Goal: Task Accomplishment & Management: Use online tool/utility

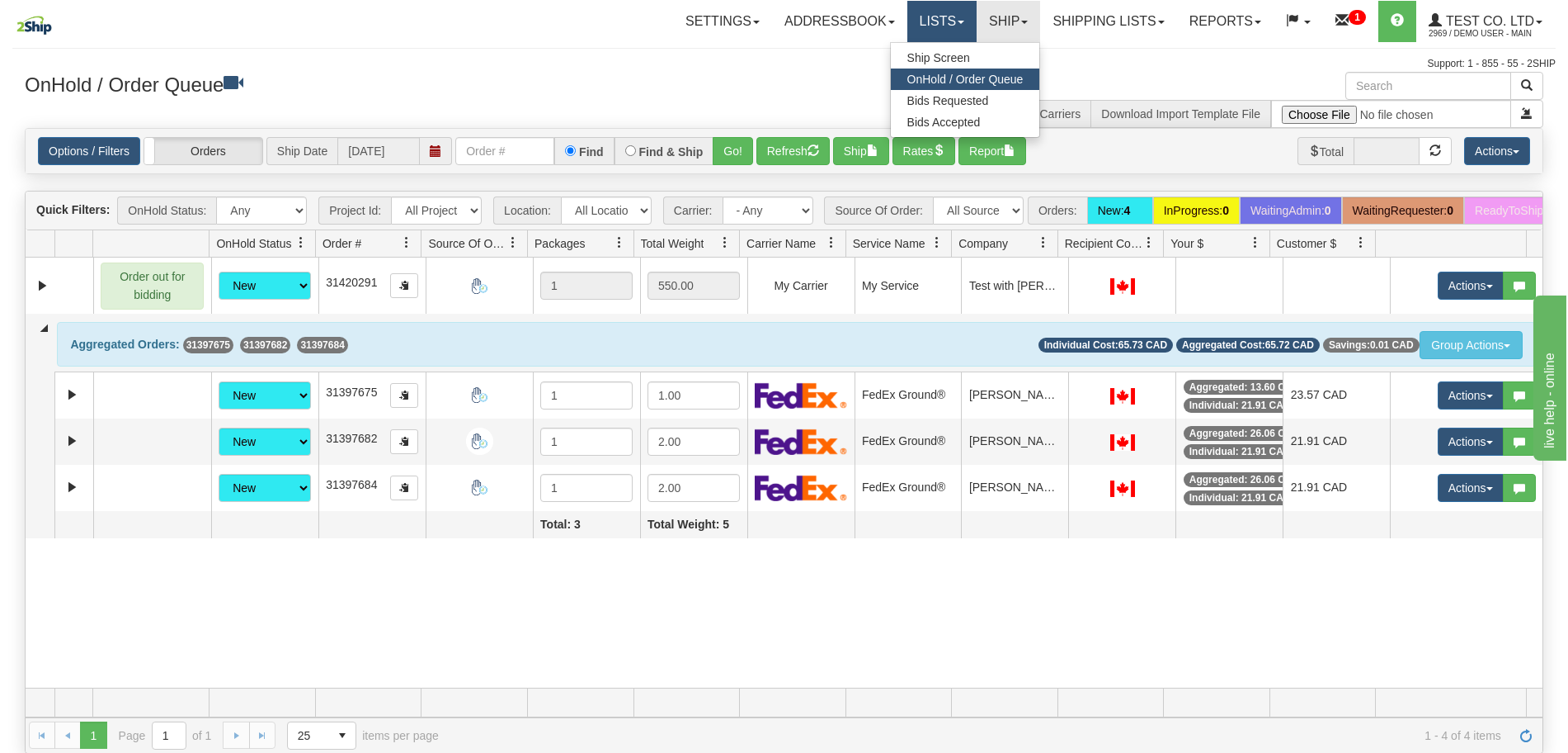
click at [931, 24] on link "Lists" at bounding box center [942, 21] width 70 height 41
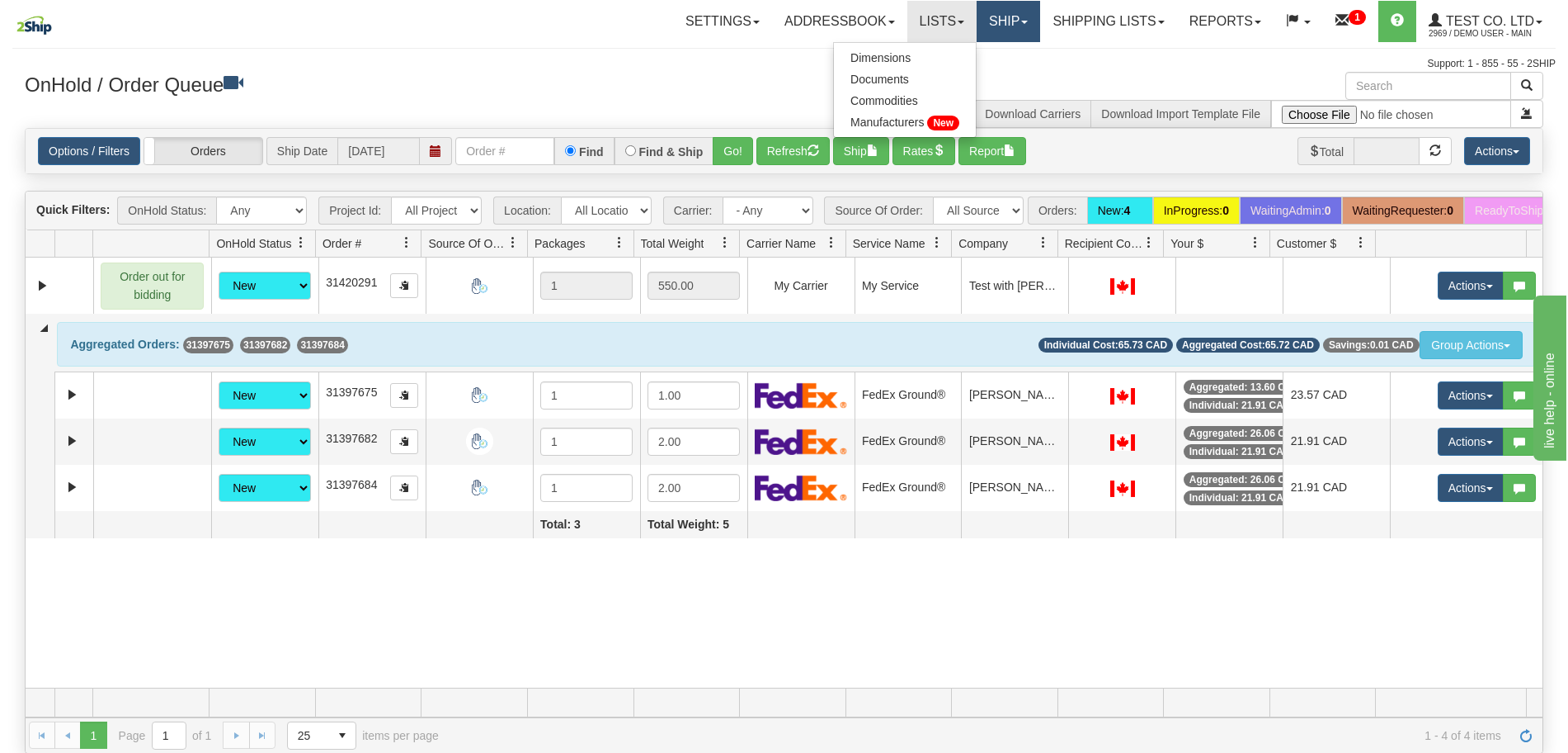
click at [977, 21] on link "Ship" at bounding box center [1008, 21] width 63 height 41
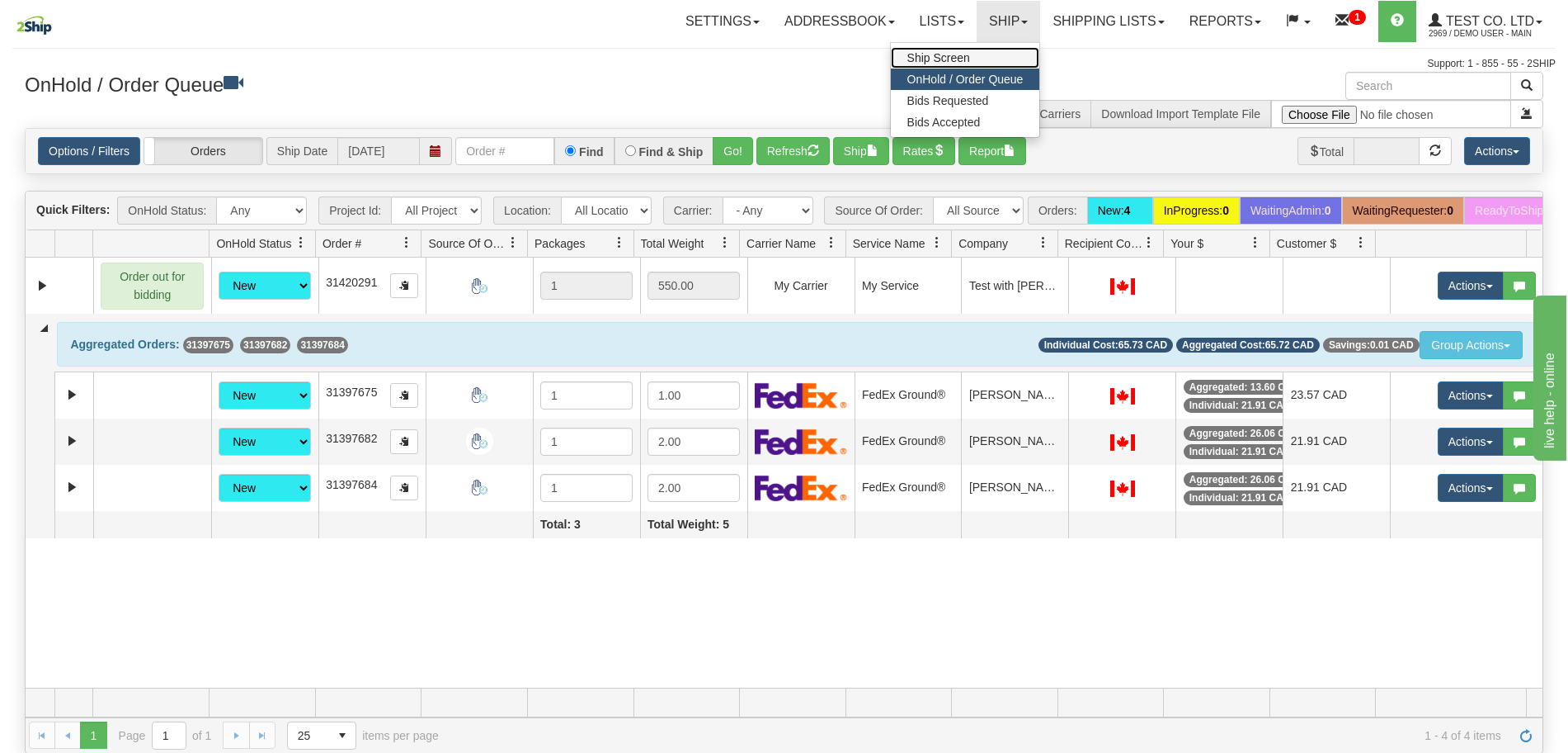
click at [931, 54] on span "Ship Screen" at bounding box center [938, 57] width 63 height 13
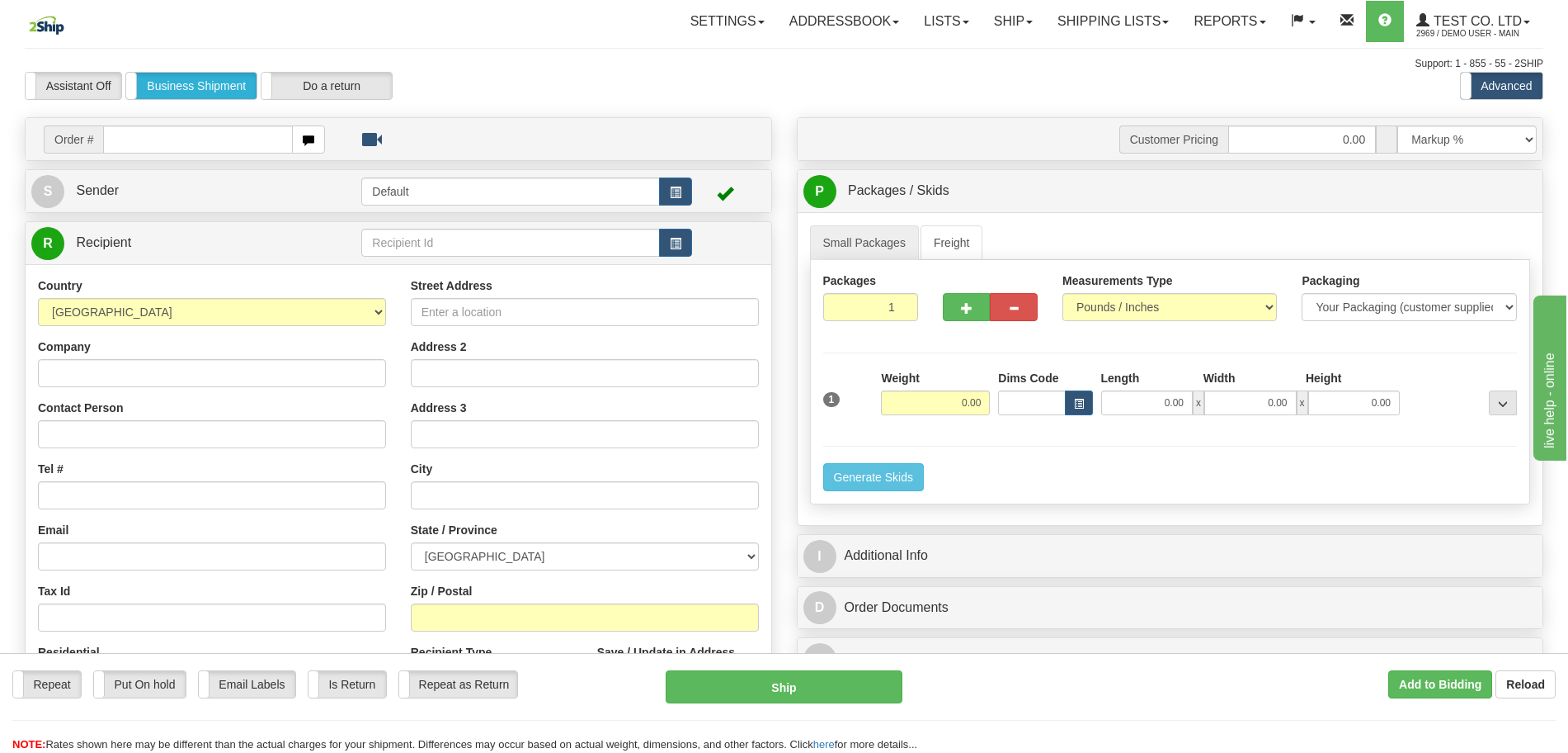
drag, startPoint x: 1263, startPoint y: 473, endPoint x: 1133, endPoint y: 602, distance: 183.1
click at [1263, 473] on div "Packages 1 1 Measurements Type" at bounding box center [1170, 381] width 721 height 244
click at [1104, 35] on link "Shipping lists" at bounding box center [1113, 21] width 136 height 41
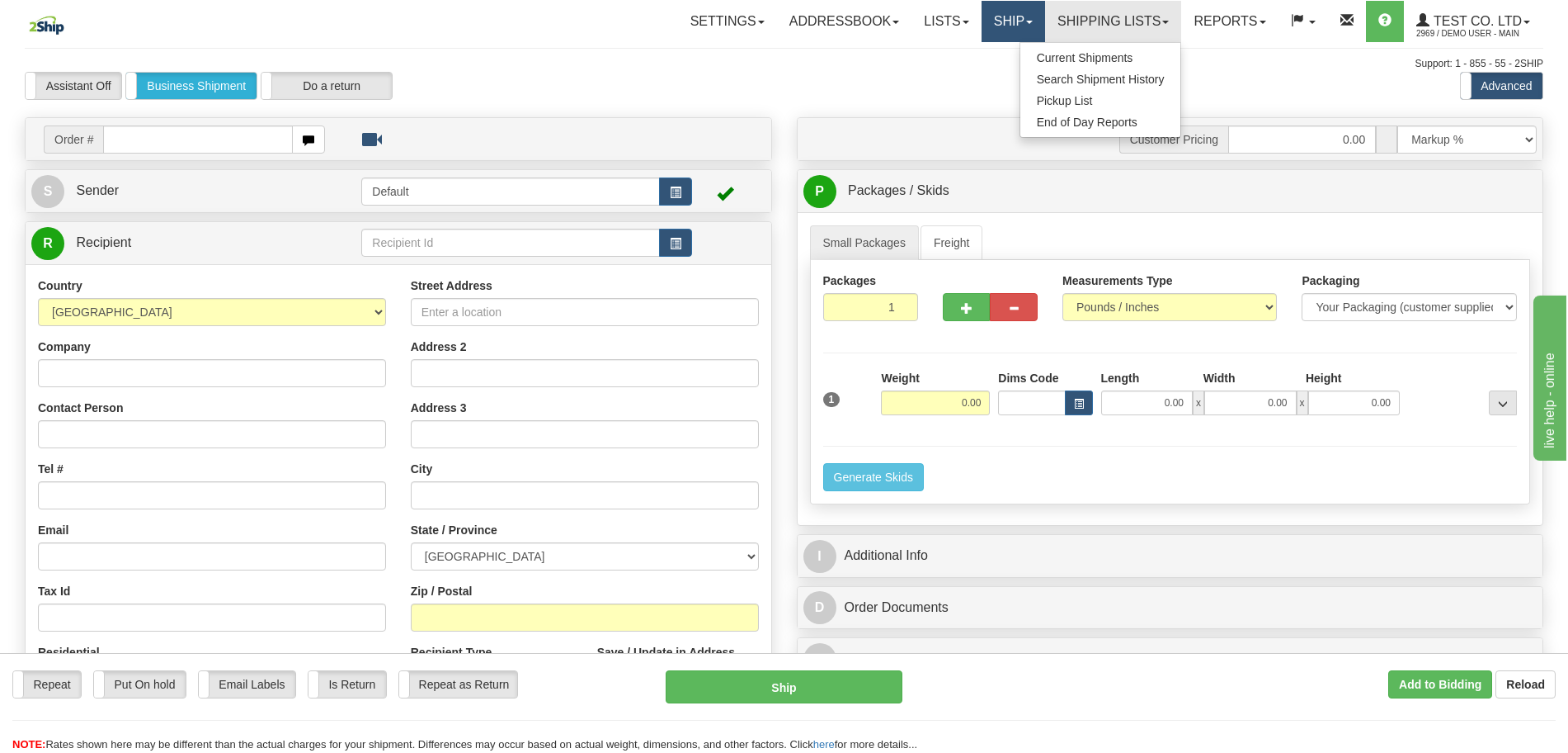
click at [1001, 29] on link "Ship" at bounding box center [1013, 21] width 63 height 41
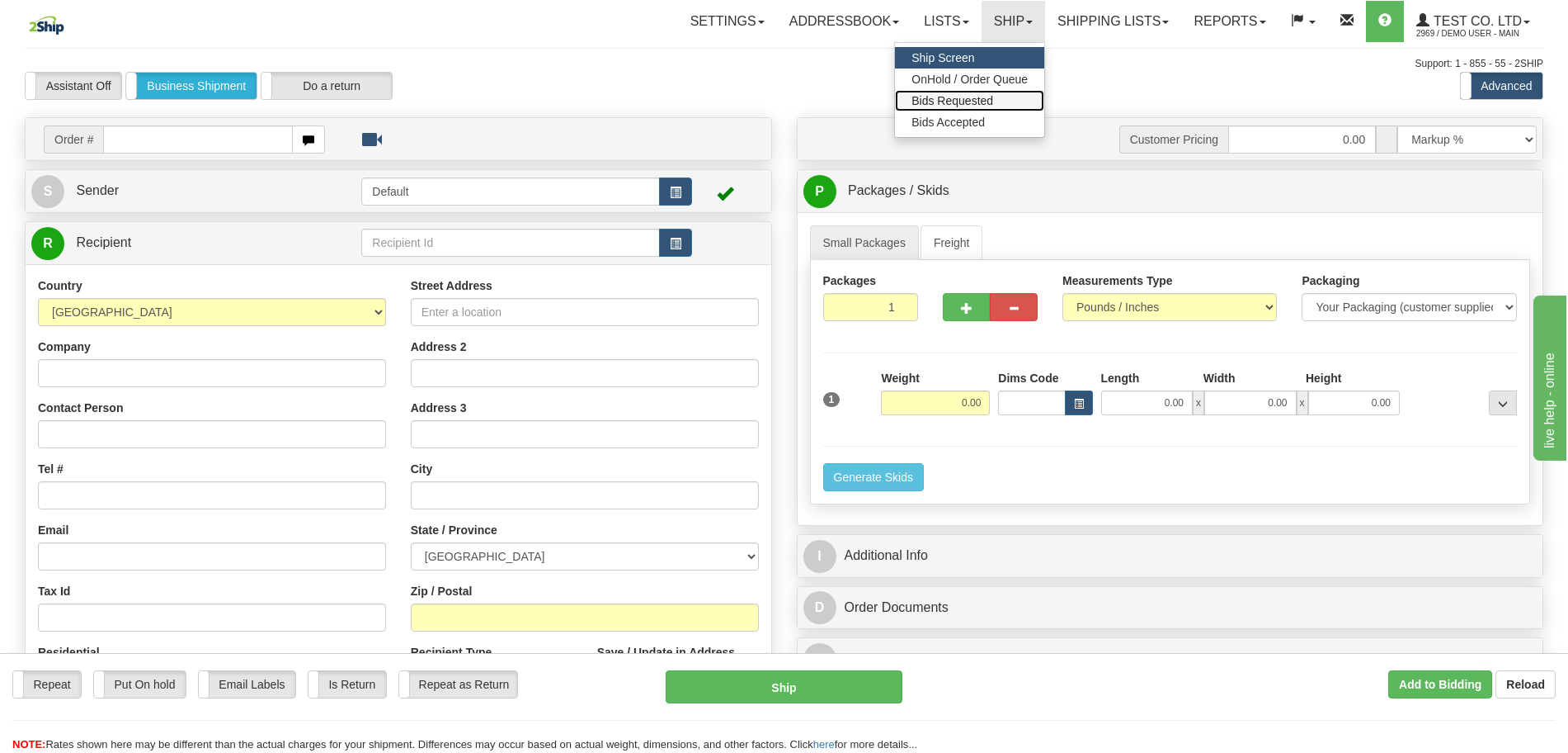
click at [966, 102] on span "Bids Requested" at bounding box center [952, 100] width 81 height 13
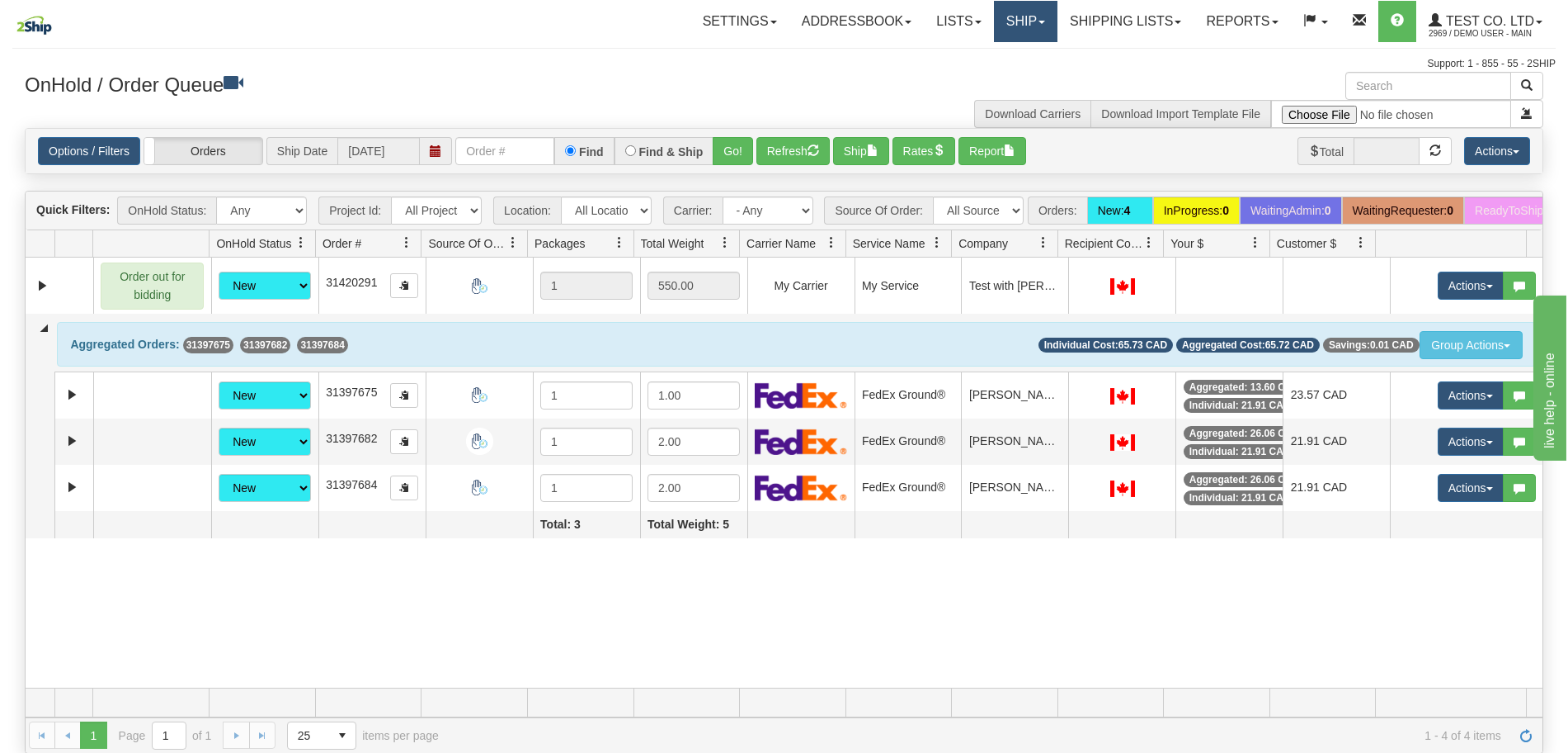
click at [1042, 29] on link "Ship" at bounding box center [1025, 21] width 63 height 41
click at [974, 103] on span "Bids Requested" at bounding box center [964, 100] width 81 height 13
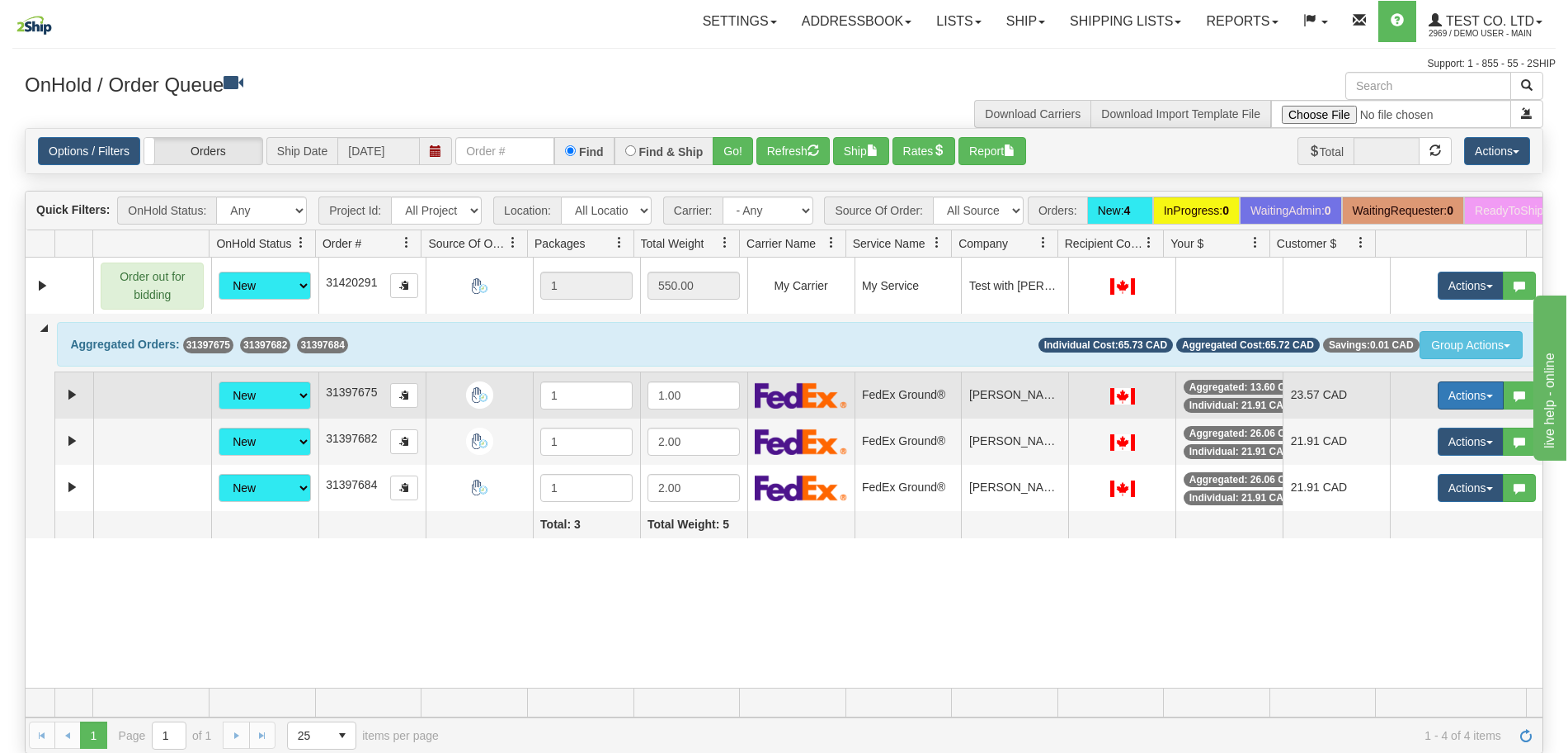
click at [1480, 409] on button "Actions" at bounding box center [1471, 395] width 66 height 28
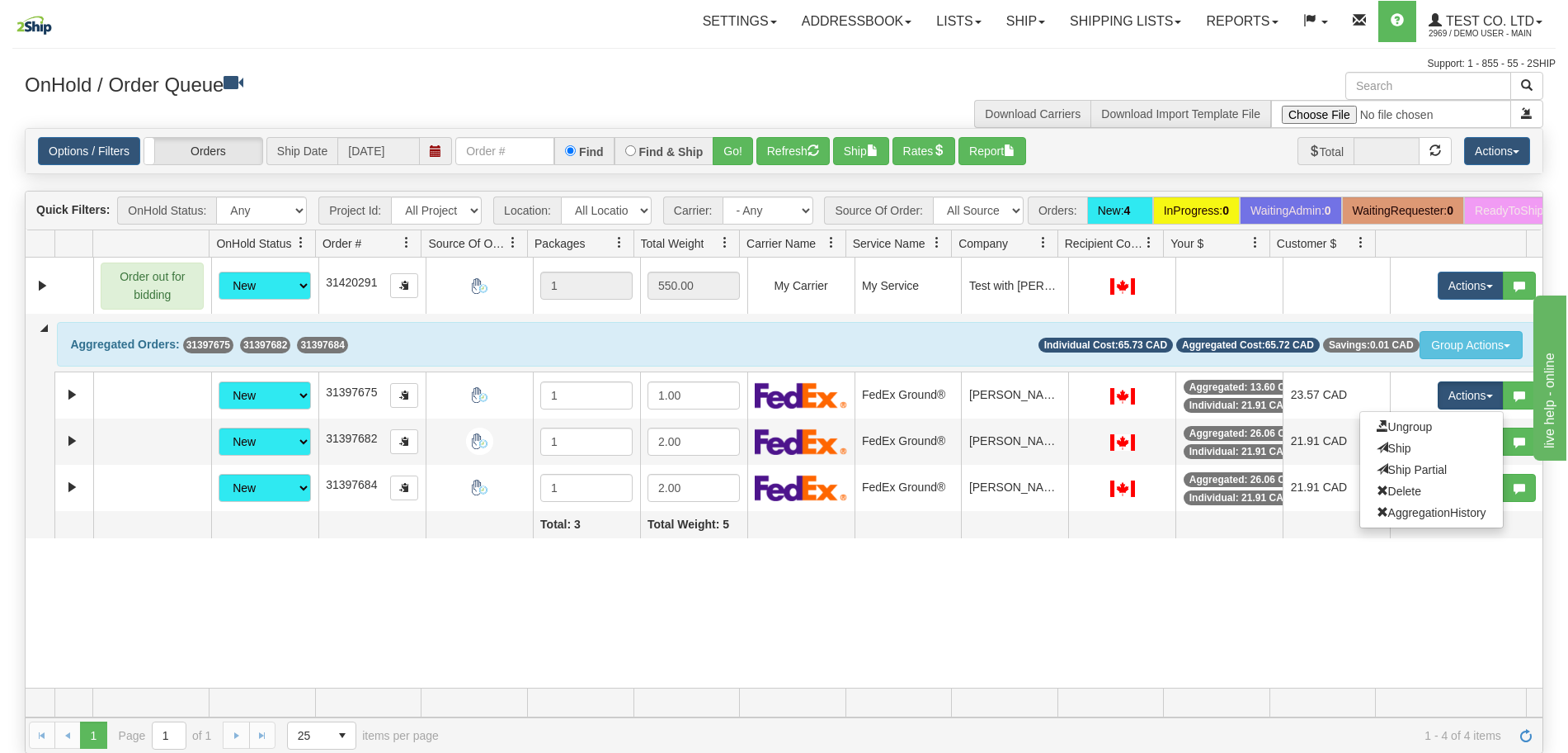
click at [1375, 638] on div "Order out for bidding 31423611 Test Co. Default 90580731 0 New InProgress Waiti…" at bounding box center [784, 472] width 1517 height 430
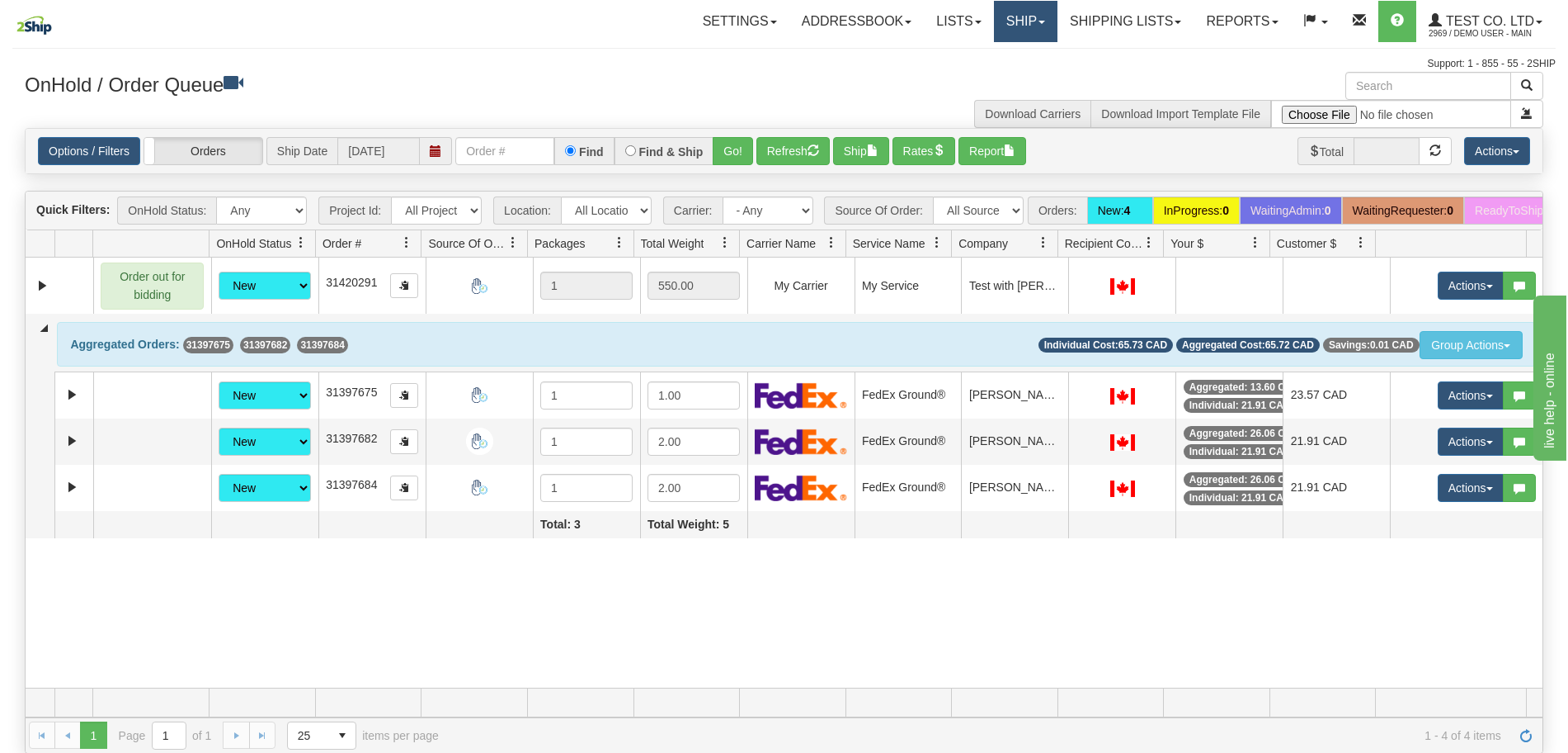
click at [1017, 37] on link "Ship" at bounding box center [1025, 21] width 63 height 41
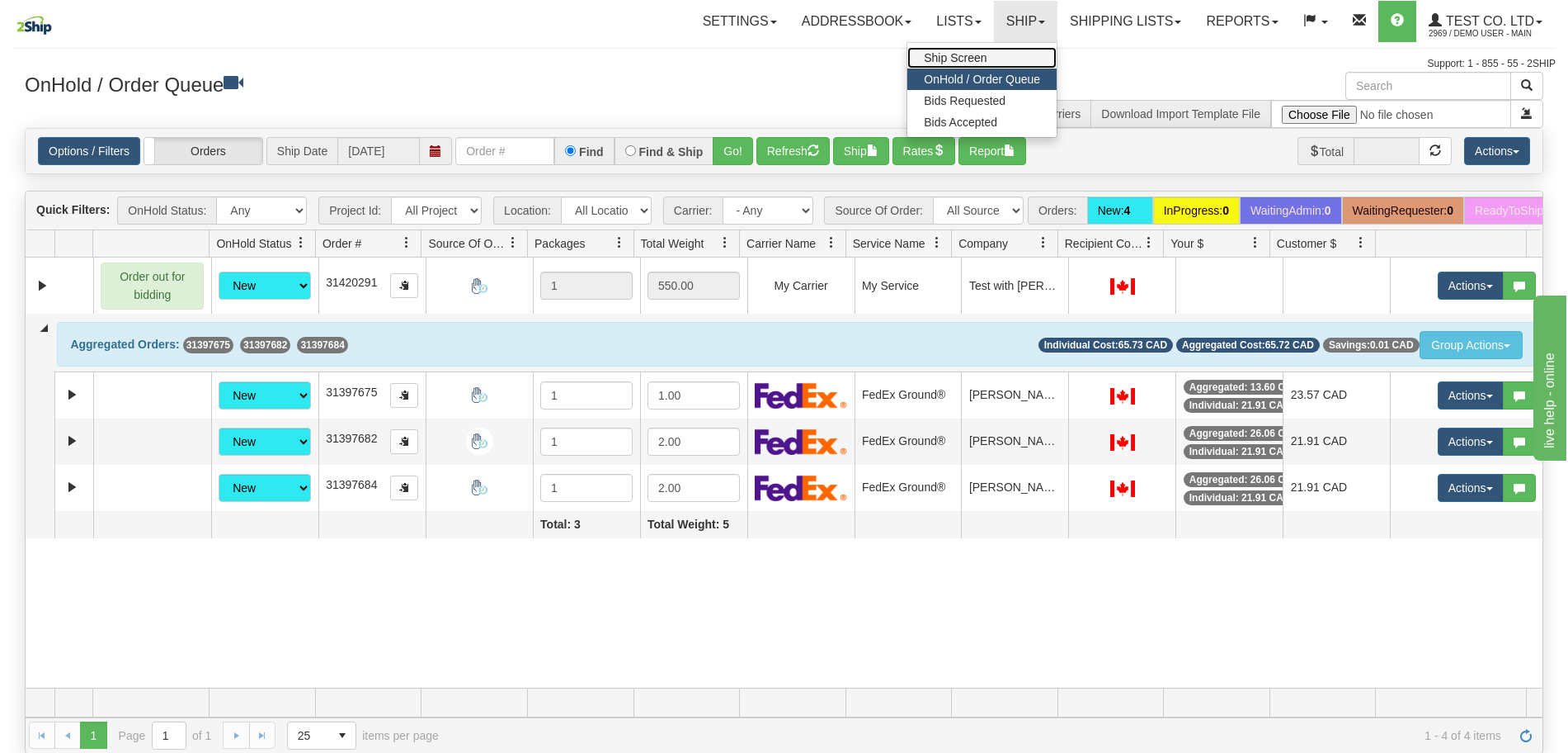
click at [999, 53] on link "Ship Screen" at bounding box center [981, 58] width 149 height 21
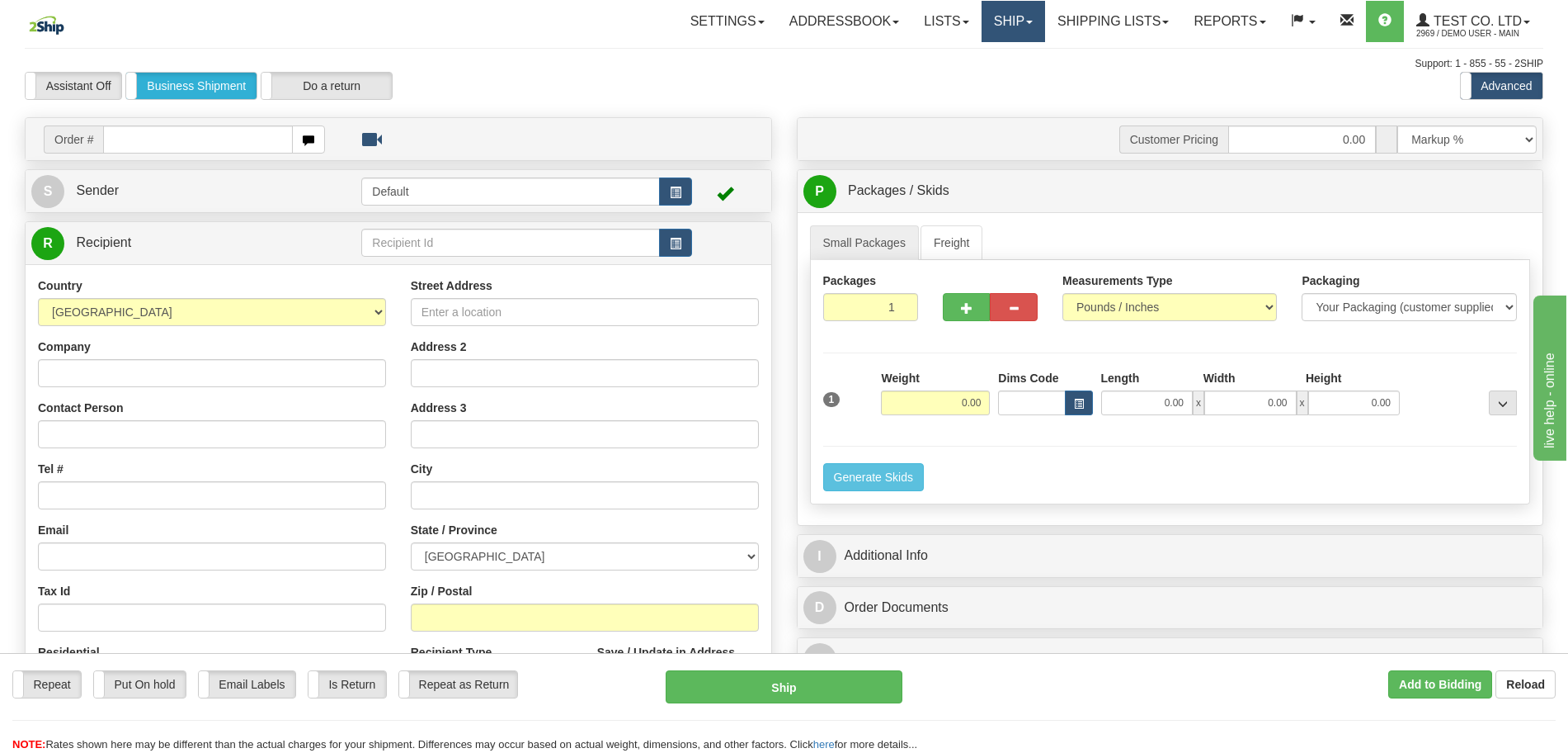
click at [1004, 21] on link "Ship" at bounding box center [1013, 21] width 63 height 41
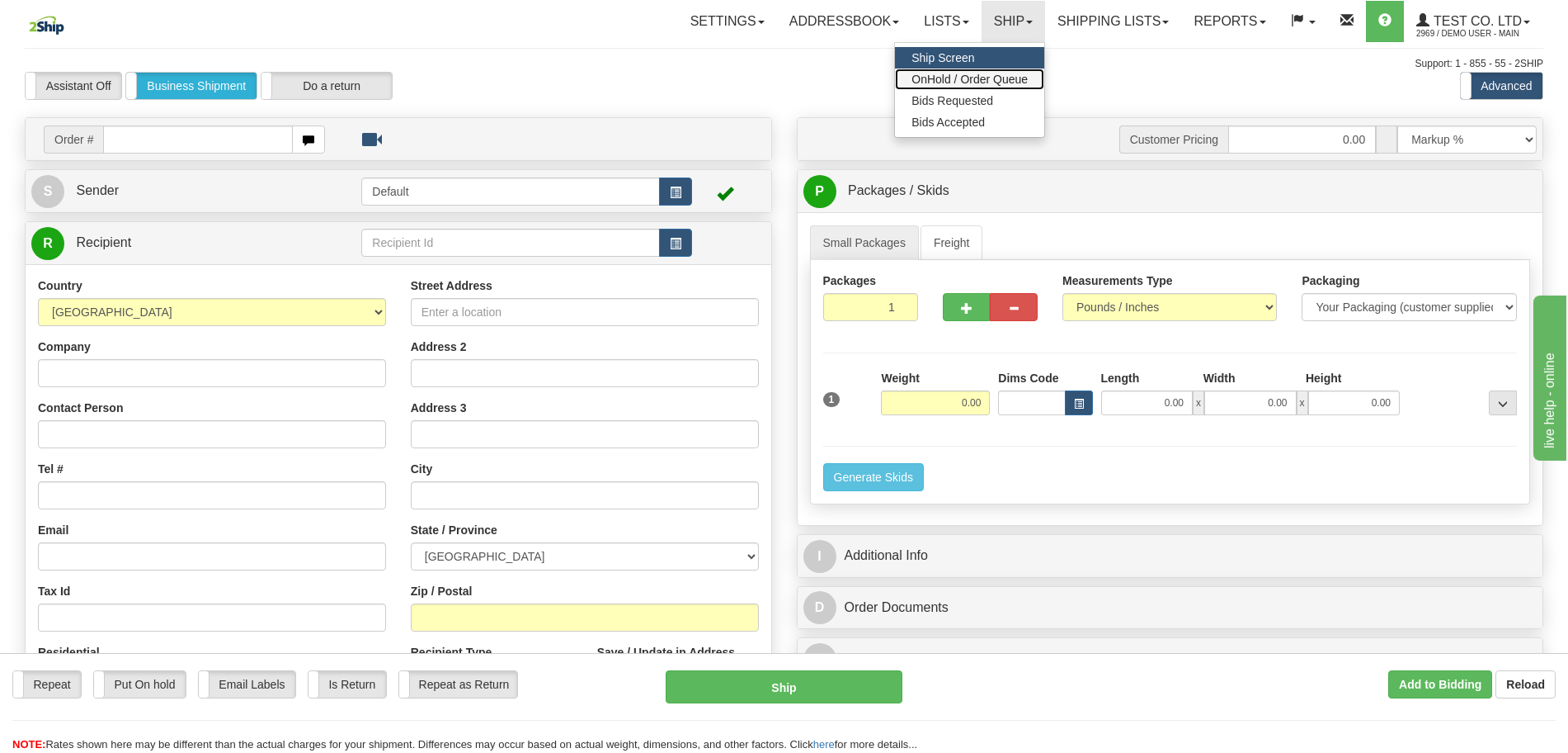
click at [970, 77] on span "OnHold / Order Queue" at bounding box center [970, 79] width 116 height 13
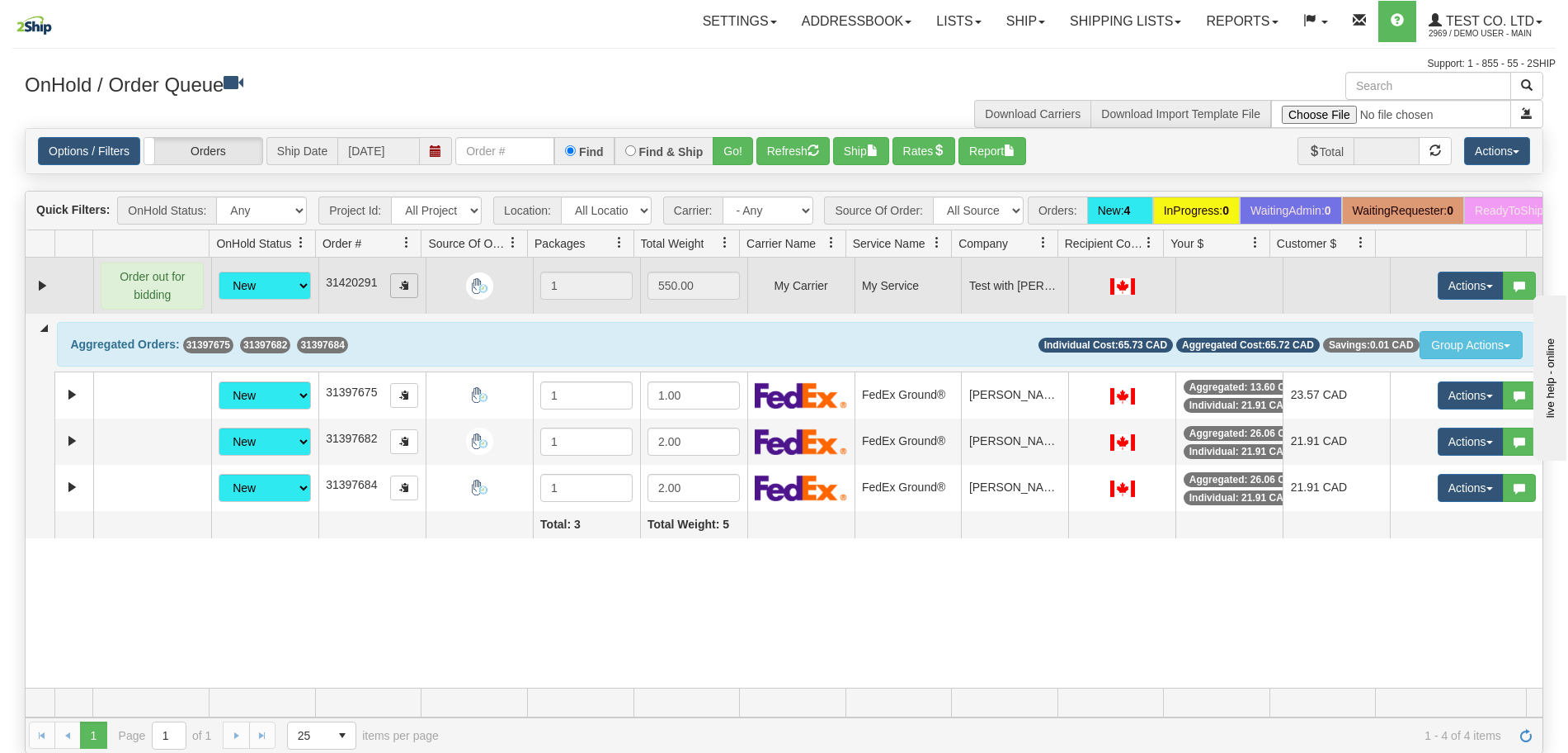
click at [399, 289] on span "button" at bounding box center [404, 284] width 10 height 10
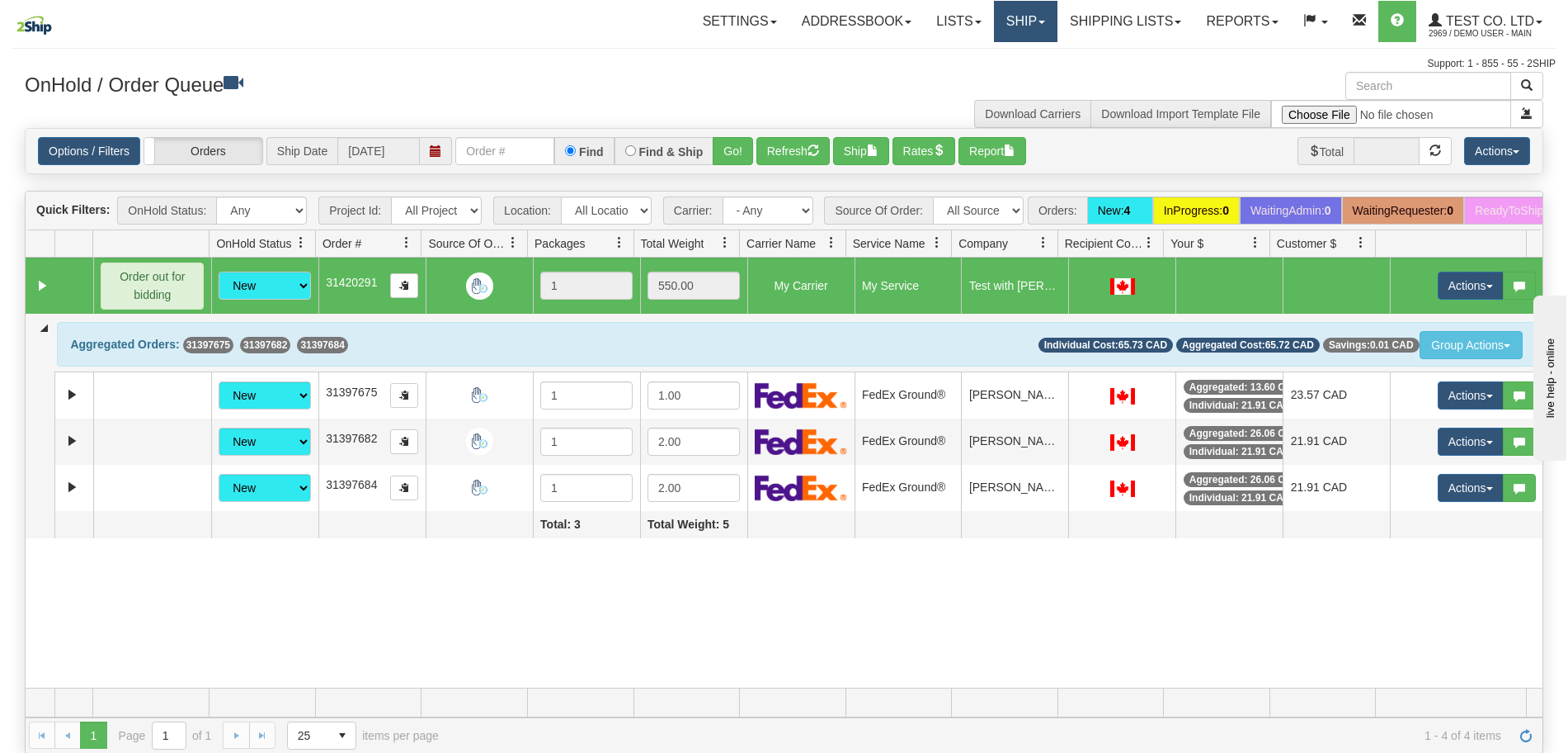
click at [1020, 27] on link "Ship" at bounding box center [1025, 21] width 63 height 41
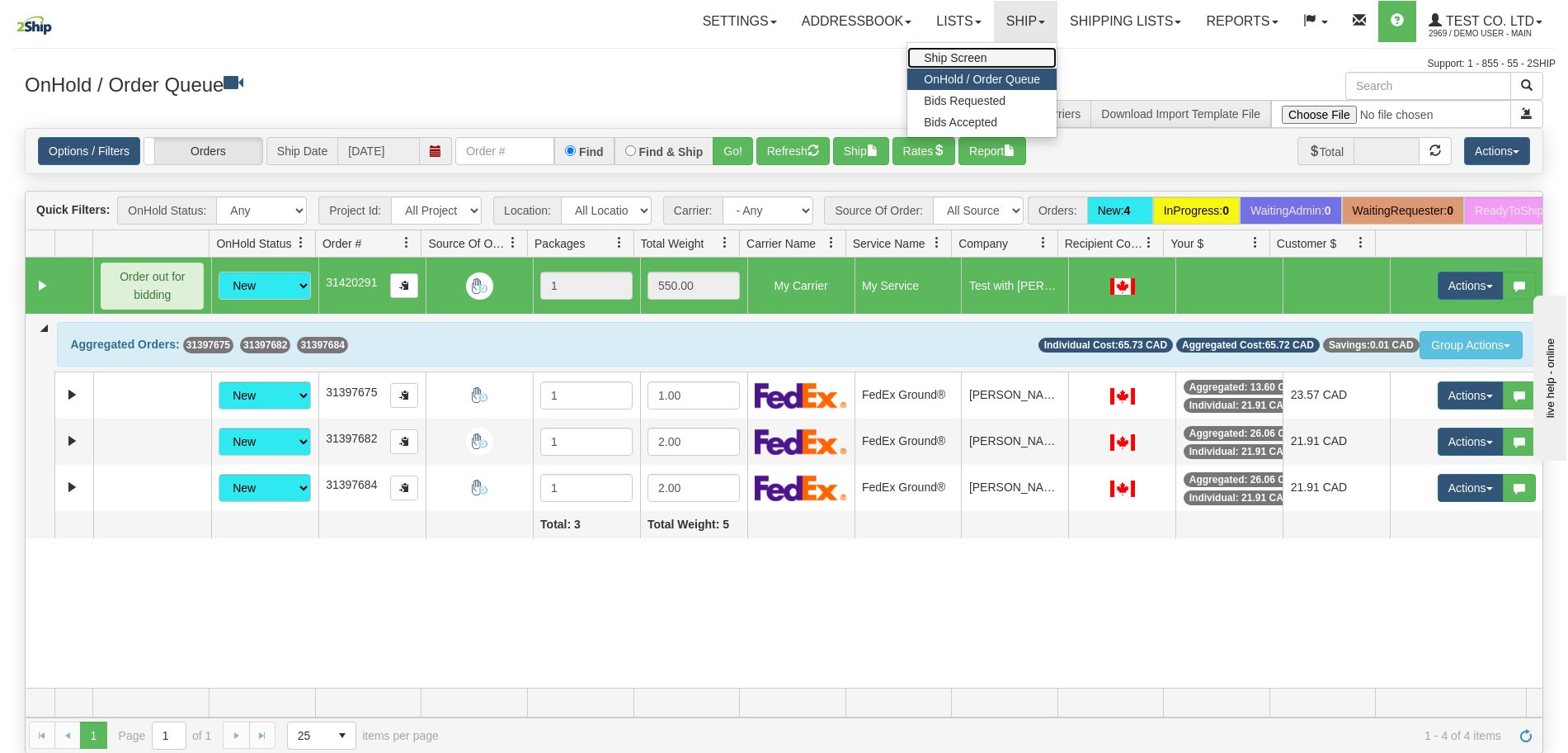
click at [989, 65] on link "Ship Screen" at bounding box center [981, 58] width 149 height 21
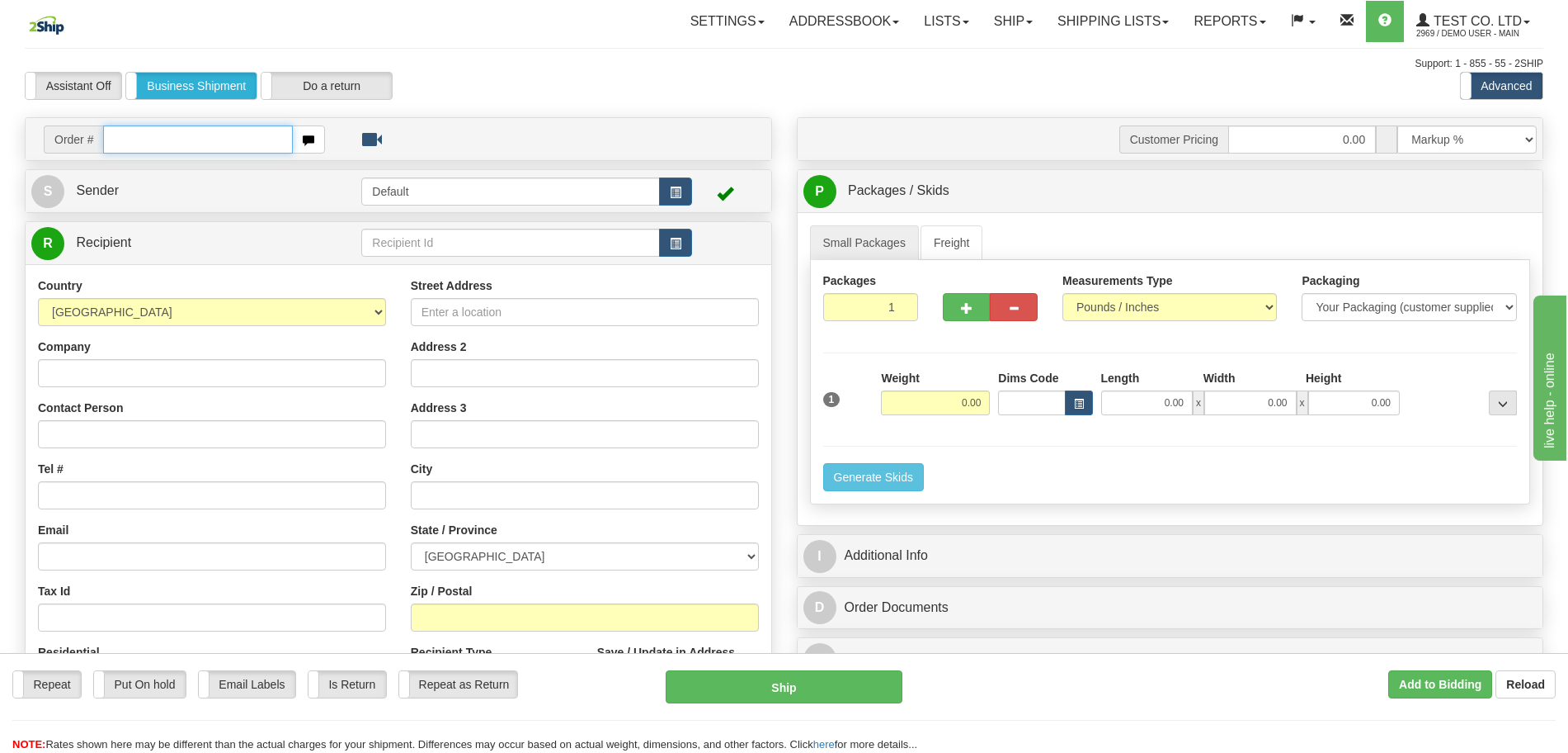
drag, startPoint x: 0, startPoint y: 0, endPoint x: 196, endPoint y: 142, distance: 242.0
click at [196, 142] on input "text" at bounding box center [197, 138] width 189 height 28
paste input "31420291"
type input "31420291"
click at [507, 79] on body "Training Course Close Toggle navigation Settings Shipping Preferences New Recip…" at bounding box center [784, 376] width 1568 height 753
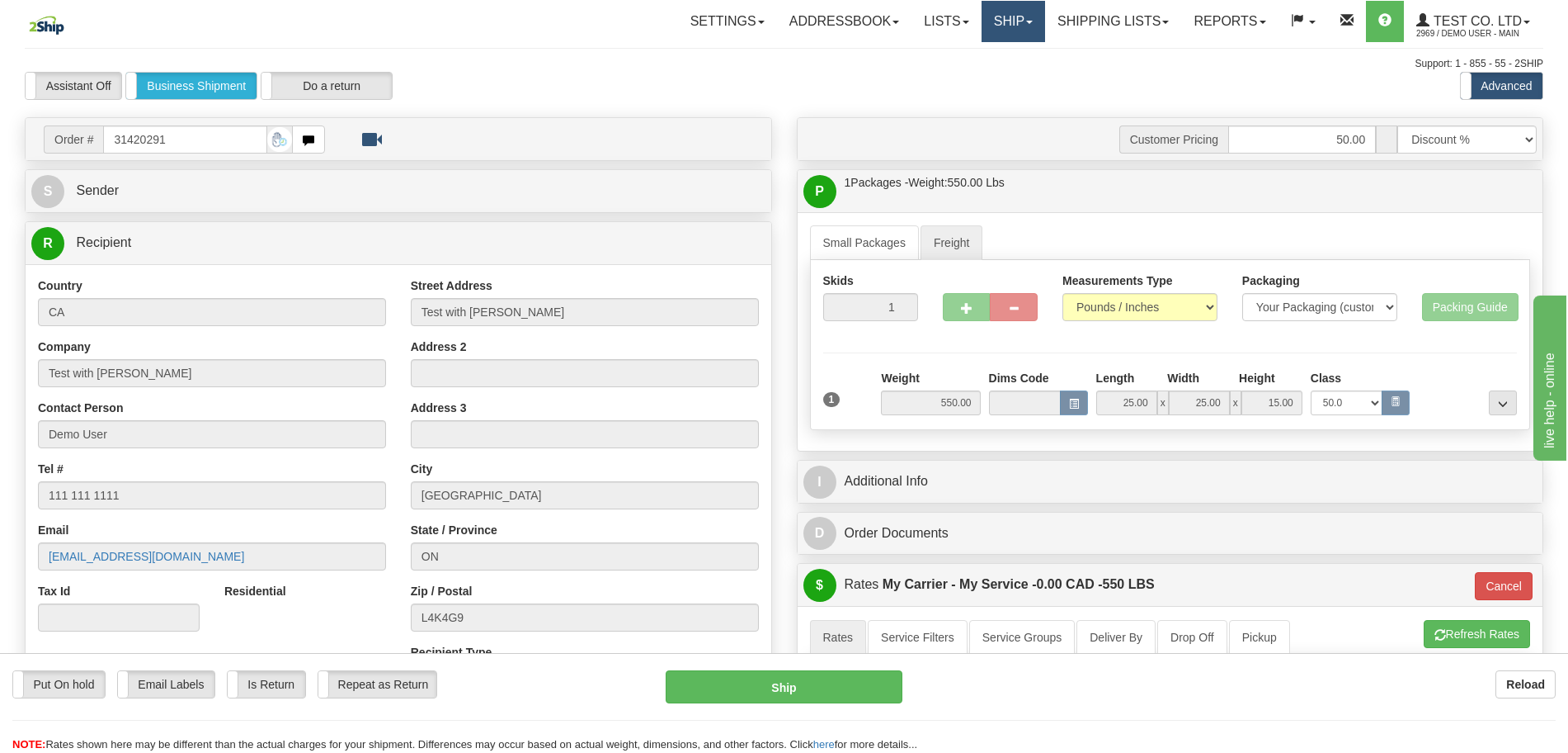
click at [1013, 36] on link "Ship" at bounding box center [1013, 21] width 63 height 41
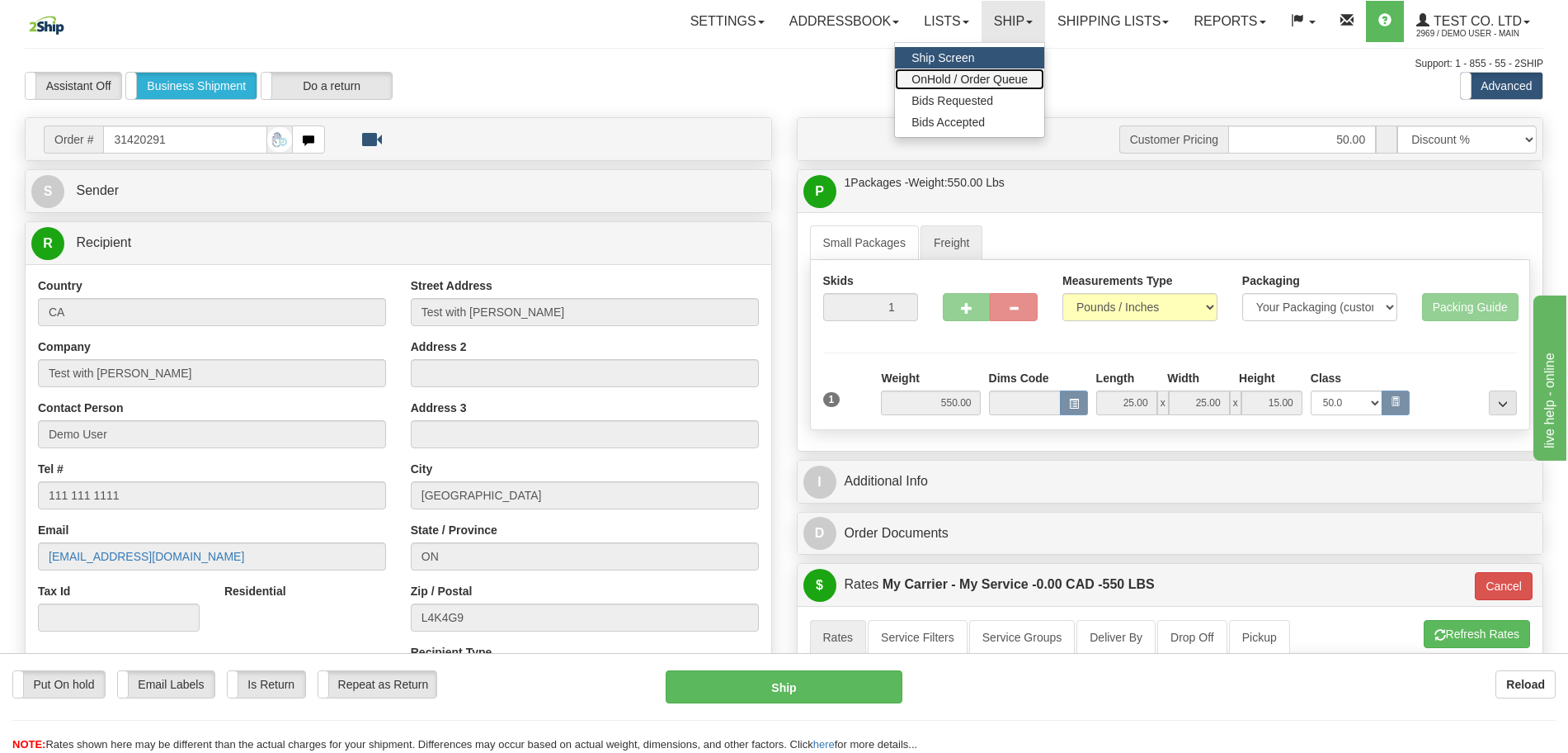
click at [984, 82] on span "OnHold / Order Queue" at bounding box center [970, 79] width 116 height 13
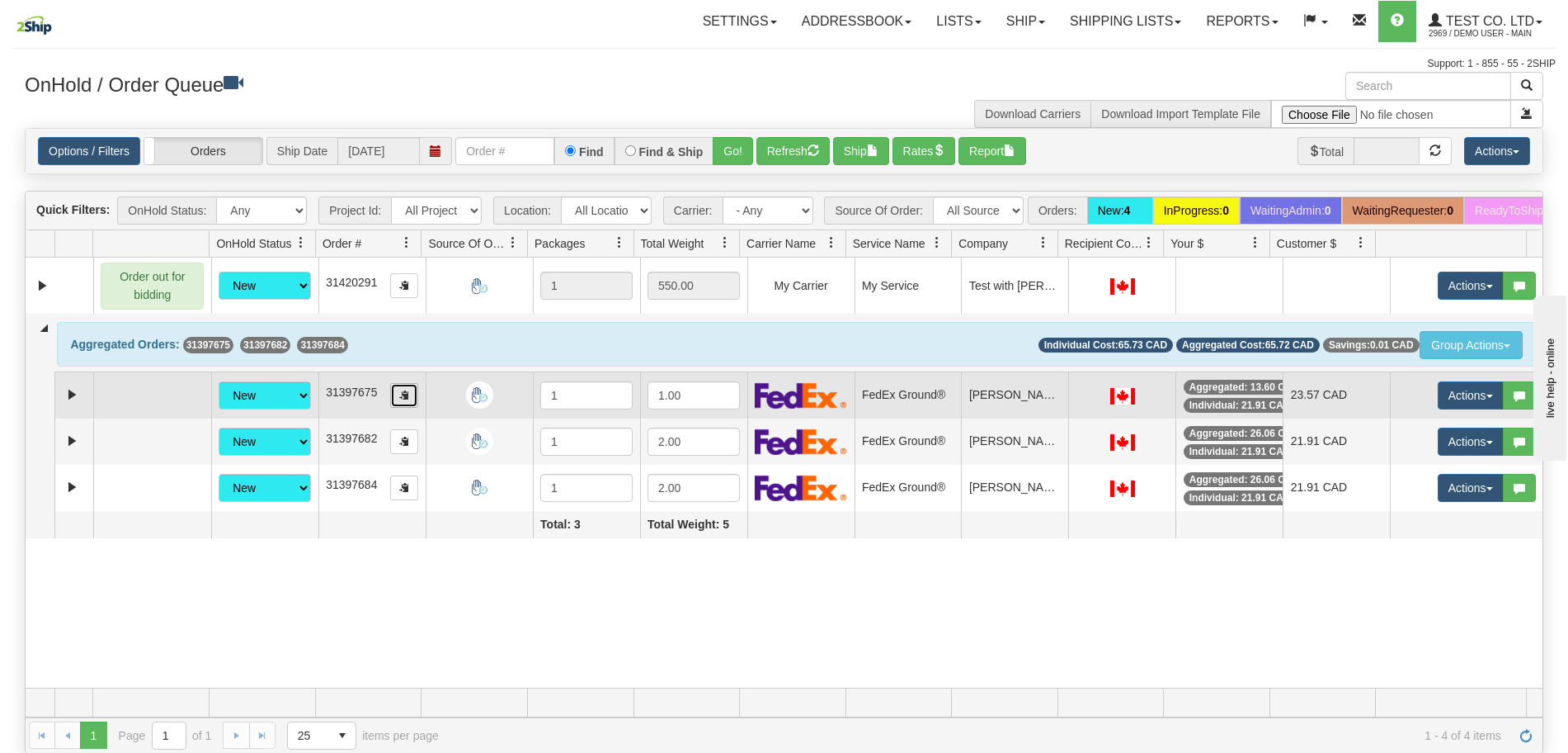
click at [394, 407] on button "button" at bounding box center [404, 396] width 28 height 25
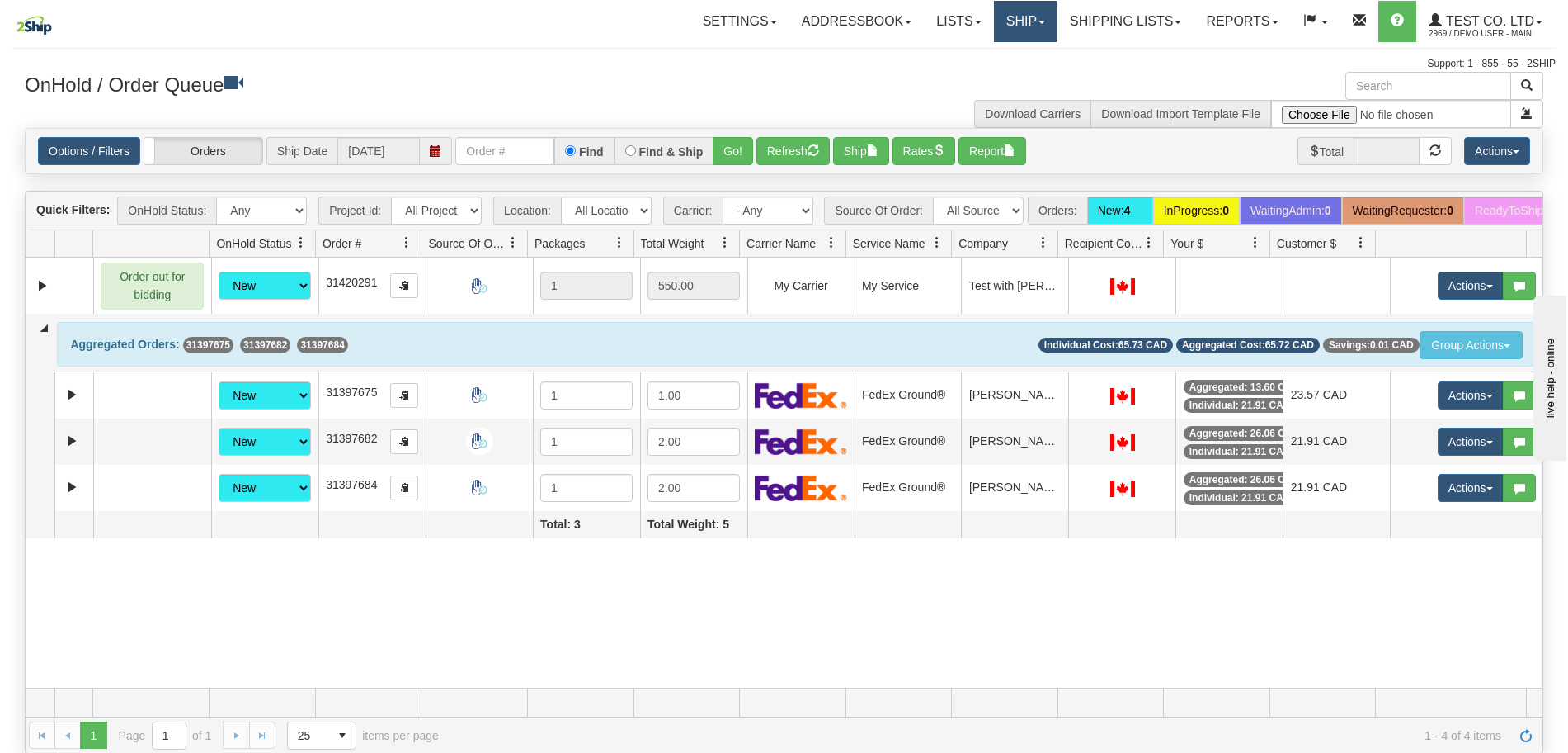
click at [999, 29] on link "Ship" at bounding box center [1025, 21] width 63 height 41
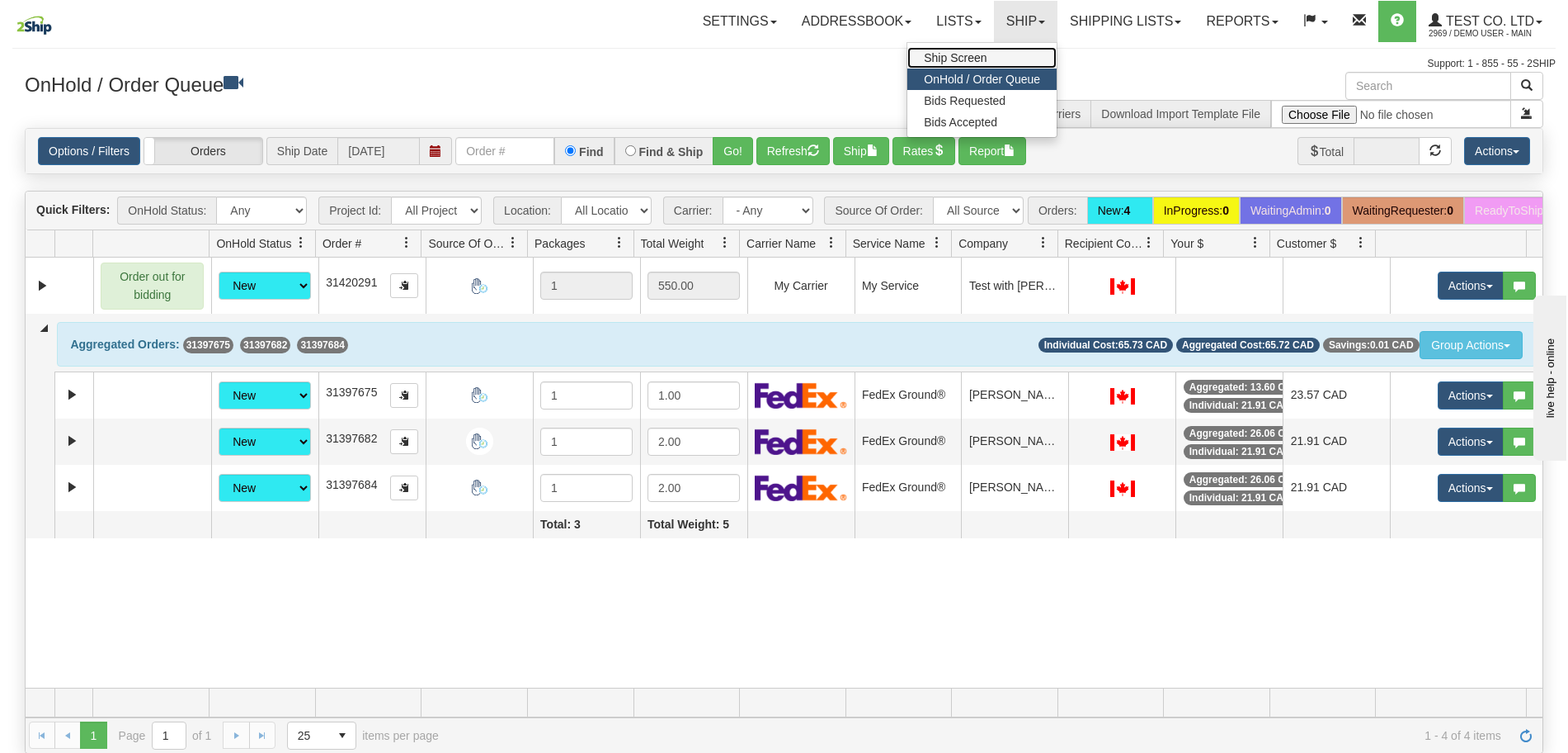
click at [963, 65] on link "Ship Screen" at bounding box center [981, 58] width 149 height 21
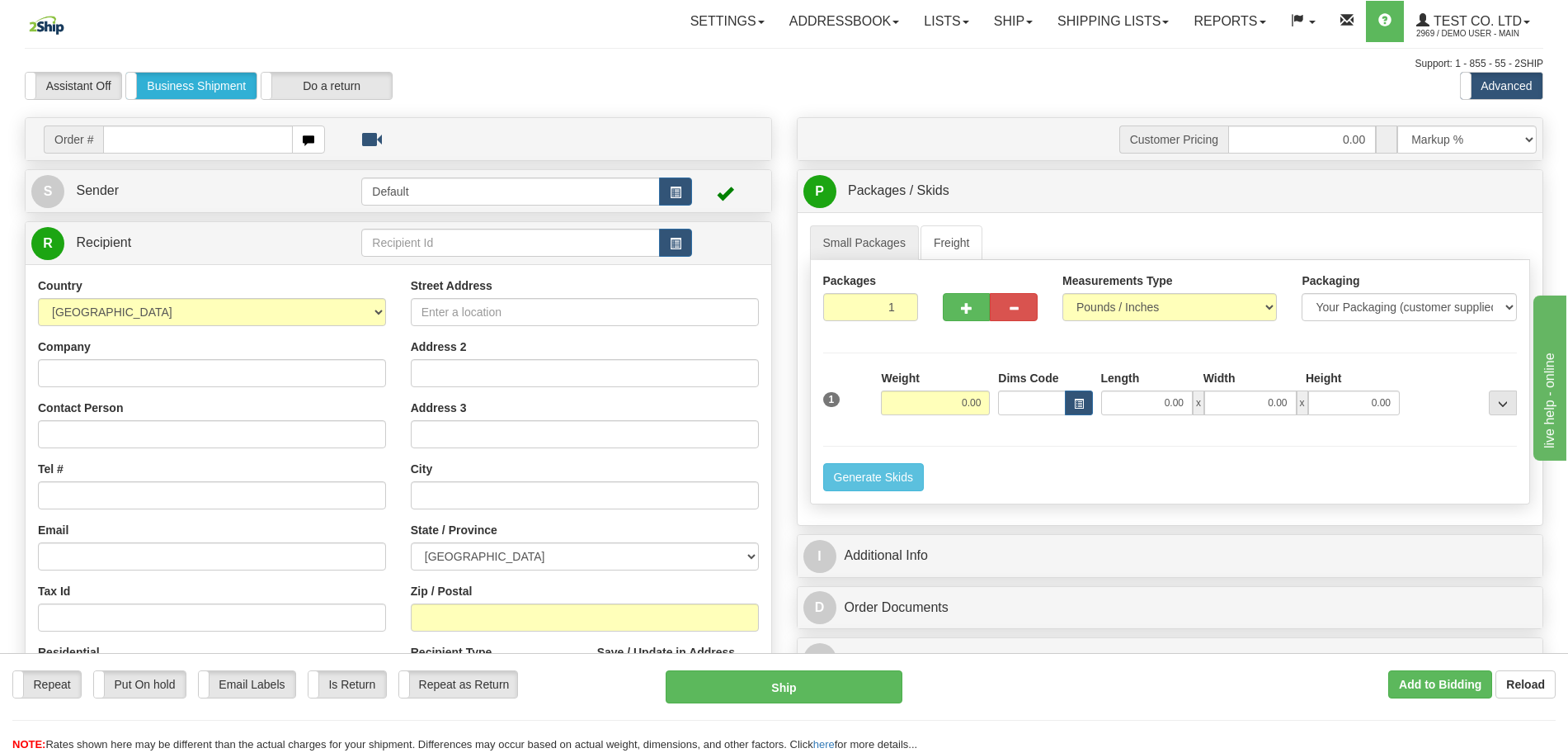
type input "31397675"
drag, startPoint x: 219, startPoint y: 134, endPoint x: 2, endPoint y: 119, distance: 217.5
click at [2, 119] on div "Toggle navigation Settings Shipping Preferences Fields Preferences New" at bounding box center [784, 464] width 1568 height 930
click at [997, 24] on link "Ship" at bounding box center [1013, 21] width 63 height 41
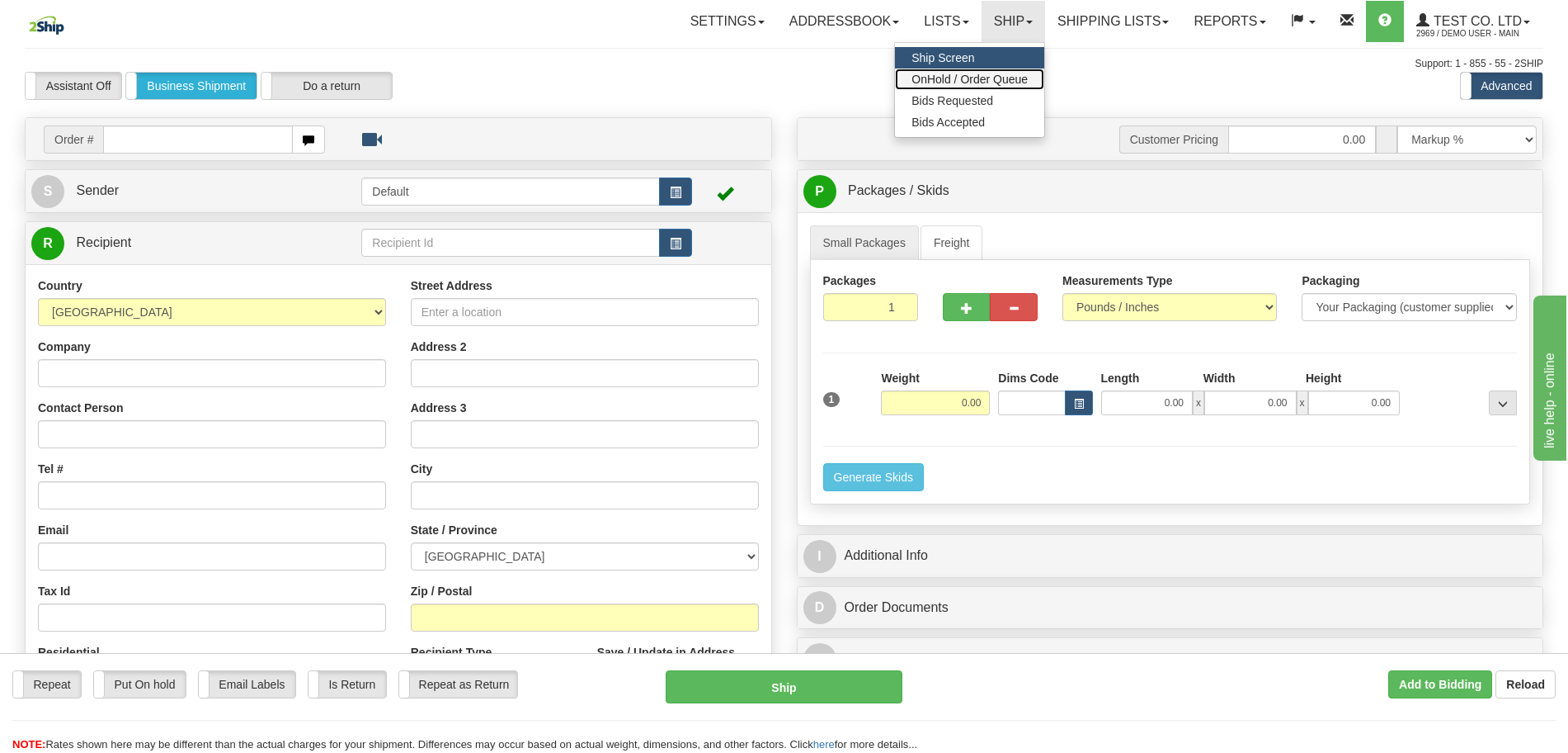
click at [962, 79] on span "OnHold / Order Queue" at bounding box center [970, 79] width 116 height 13
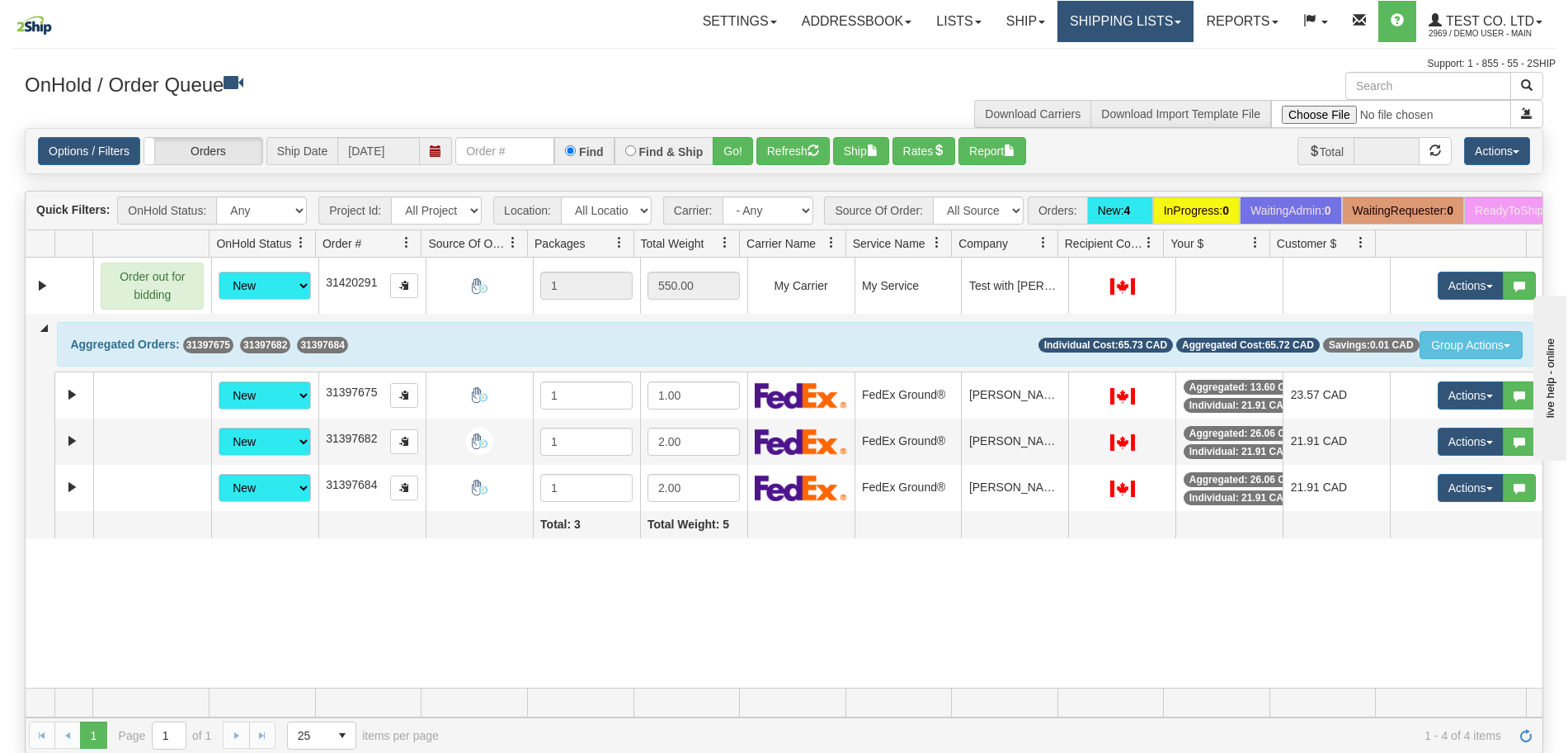
click at [1079, 14] on link "Shipping lists" at bounding box center [1125, 21] width 136 height 41
